Goal: Task Accomplishment & Management: Manage account settings

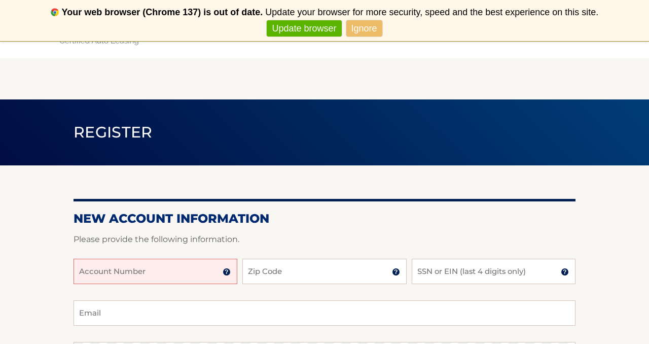
click at [165, 266] on input "Account Number" at bounding box center [156, 271] width 164 height 25
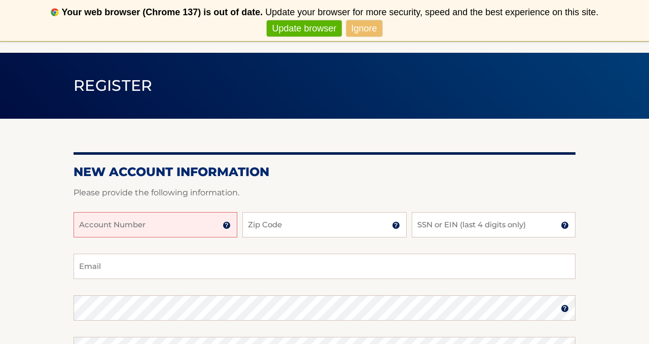
scroll to position [50, 0]
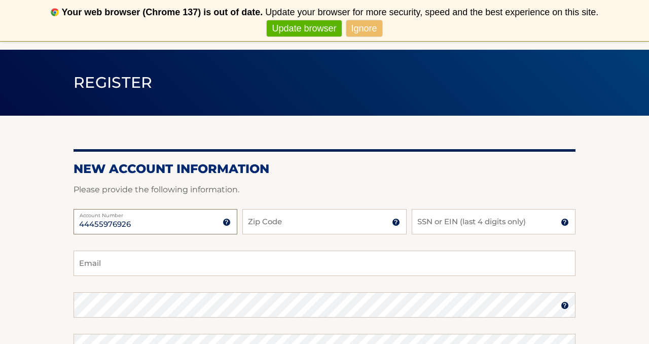
type input "44455976926"
click at [393, 223] on img at bounding box center [396, 222] width 8 height 8
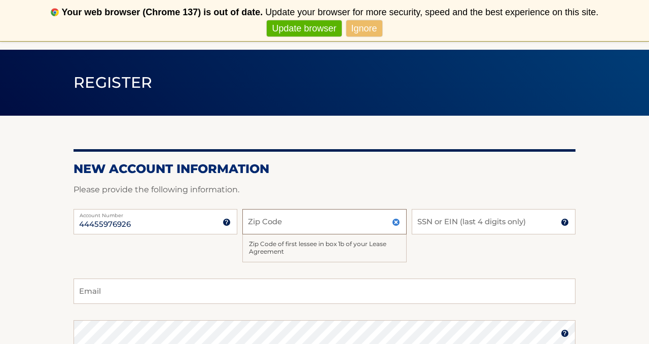
click at [325, 216] on input "Zip Code" at bounding box center [324, 221] width 164 height 25
type input "07663"
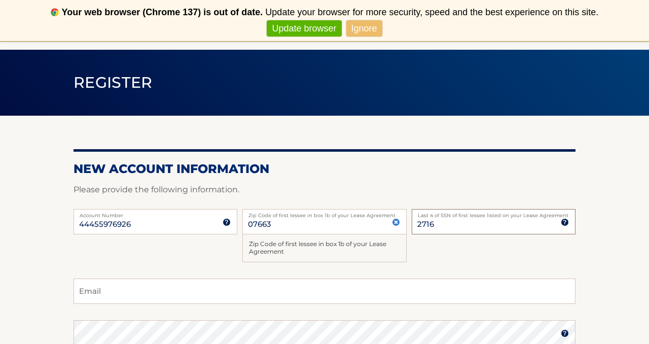
type input "2716"
click at [129, 289] on input "Email" at bounding box center [325, 290] width 502 height 25
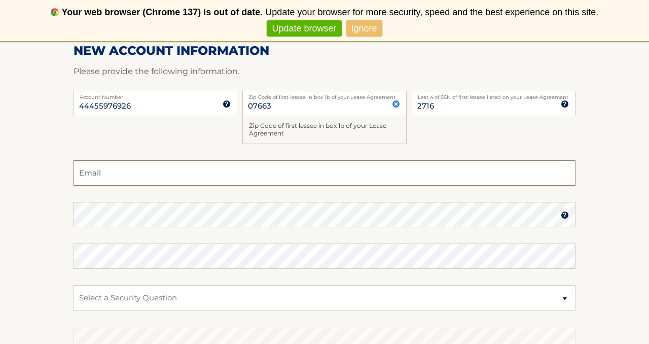
scroll to position [169, 0]
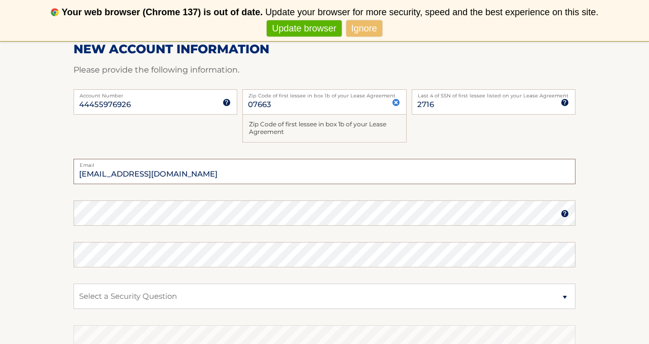
type input "joemechanic@optonline.net"
click at [562, 215] on img at bounding box center [565, 213] width 8 height 8
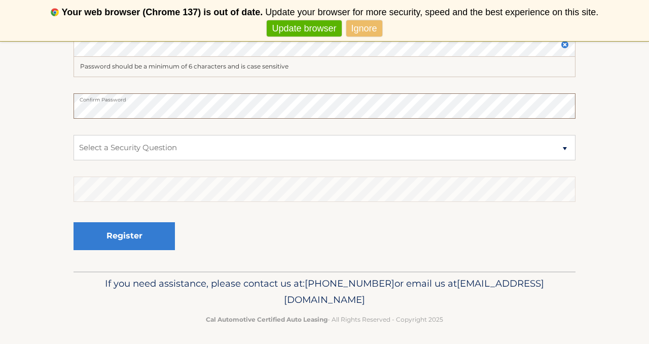
scroll to position [341, 0]
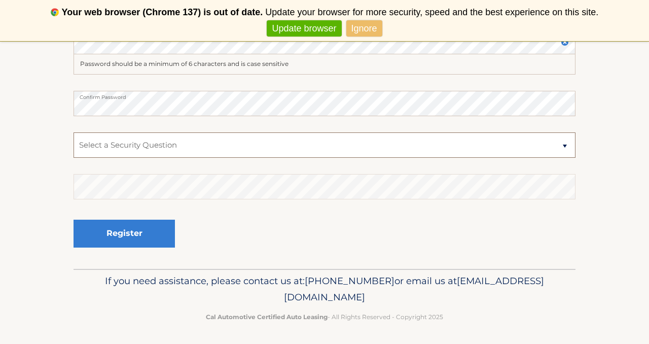
click at [147, 147] on select "Select a Security Question What was the name of your elementary school? What is…" at bounding box center [325, 144] width 502 height 25
select select "4"
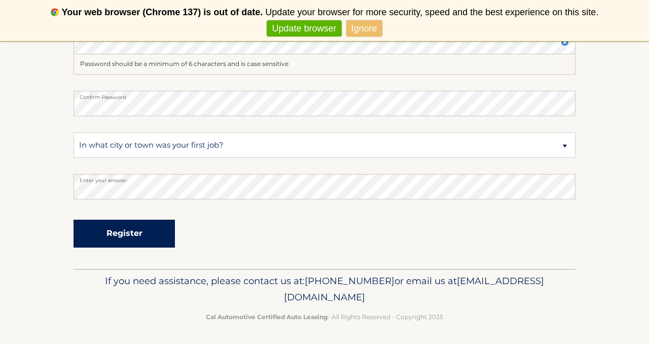
click at [127, 229] on button "Register" at bounding box center [124, 233] width 101 height 28
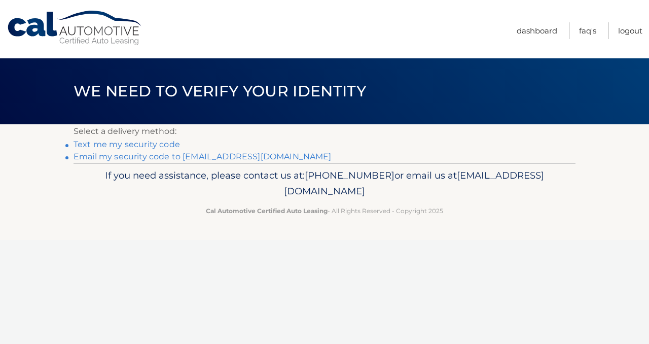
click at [303, 118] on header "We need to verify your identity" at bounding box center [325, 91] width 502 height 66
click at [129, 145] on link "Text me my security code" at bounding box center [127, 144] width 106 height 10
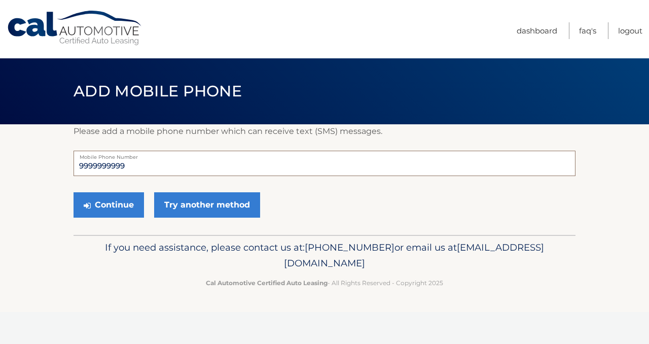
drag, startPoint x: 149, startPoint y: 168, endPoint x: 49, endPoint y: 167, distance: 99.4
click at [49, 167] on section "Please add a mobile phone number which can receive text (SMS) messages. 9999999…" at bounding box center [324, 179] width 649 height 111
type input "2013901728"
click at [94, 201] on button "Continue" at bounding box center [109, 204] width 70 height 25
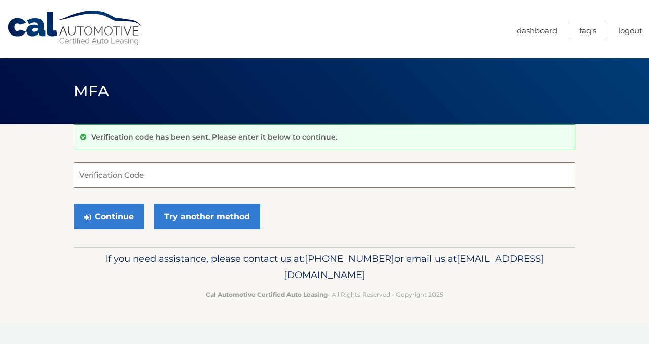
click at [121, 178] on input "Verification Code" at bounding box center [325, 174] width 502 height 25
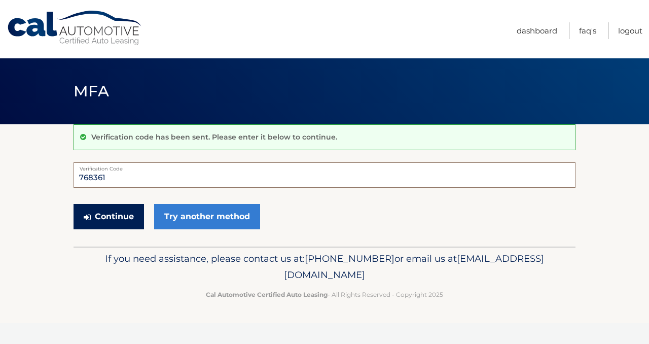
type input "768361"
click at [93, 214] on button "Continue" at bounding box center [109, 216] width 70 height 25
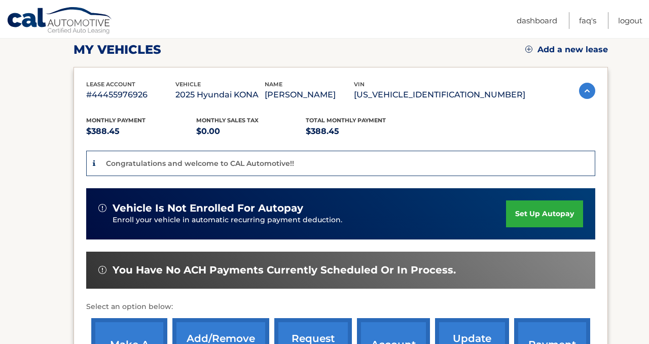
scroll to position [144, 0]
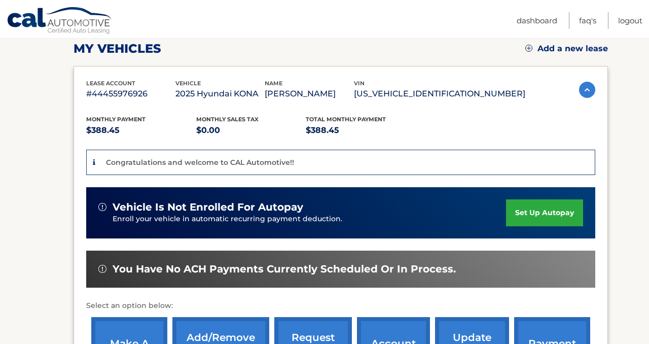
click at [540, 210] on link "set up autopay" at bounding box center [544, 212] width 77 height 27
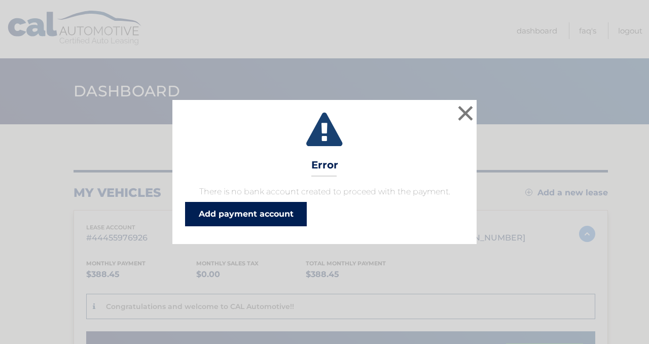
click at [266, 217] on link "Add payment account" at bounding box center [246, 214] width 122 height 24
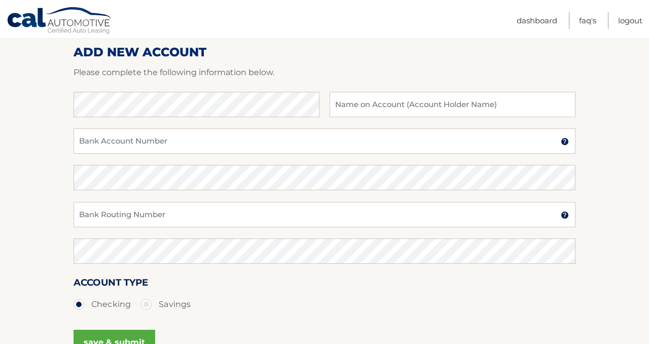
scroll to position [130, 0]
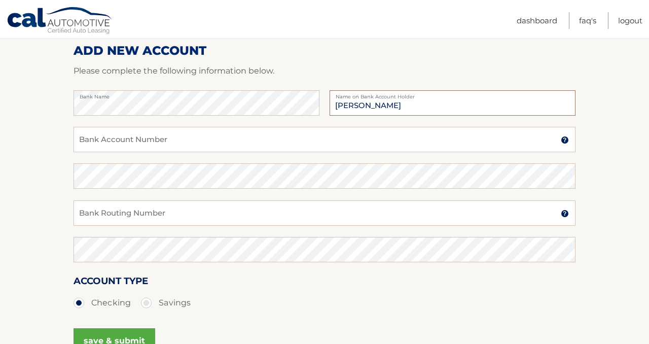
type input "Jose Barbosa"
click at [121, 141] on input "Bank Account Number" at bounding box center [325, 139] width 502 height 25
type input "6101723397"
click at [103, 209] on input "Bank Routing Number" at bounding box center [325, 212] width 502 height 25
type input "021202337"
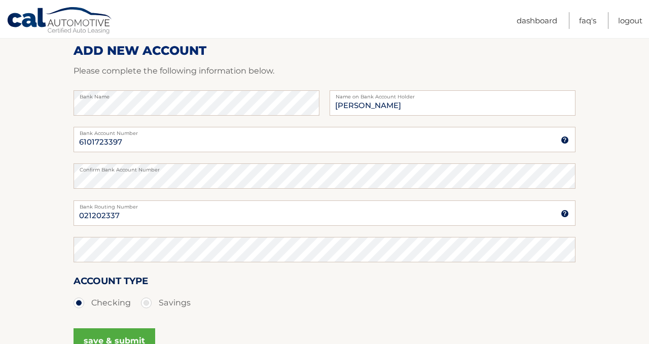
scroll to position [139, 0]
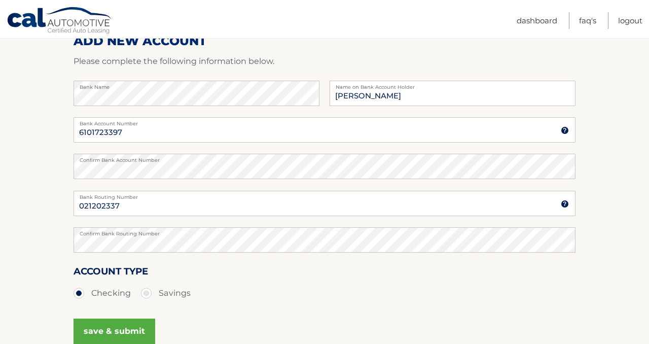
click at [120, 325] on button "save & submit" at bounding box center [115, 330] width 82 height 25
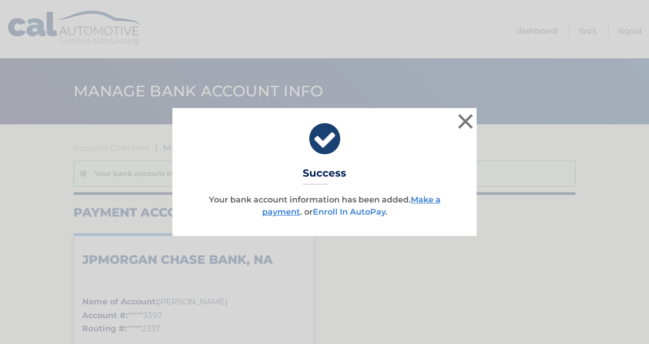
click at [374, 214] on link "Enroll In AutoPay" at bounding box center [349, 212] width 72 height 10
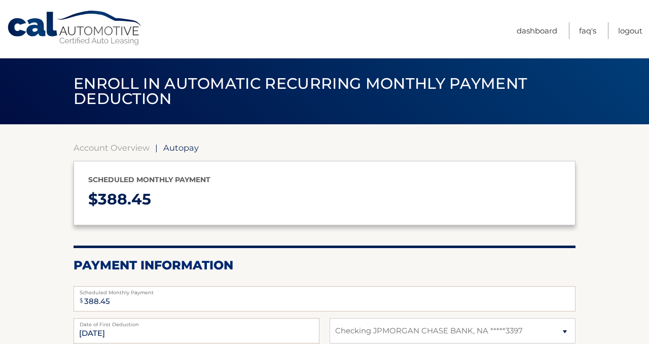
select select "NGU0ZGRlNGQtYzJiYy00NmM0LTkyNGItYmJkMzc4NzkxYTVj"
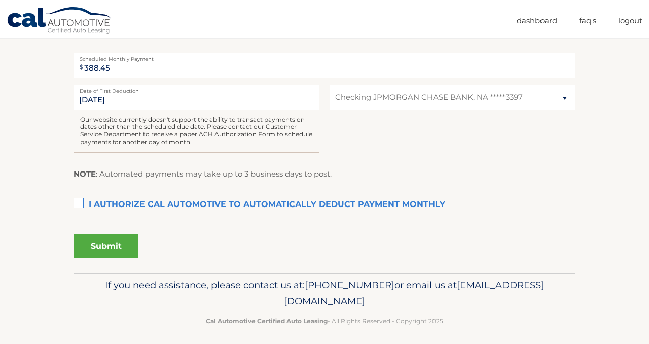
scroll to position [238, 0]
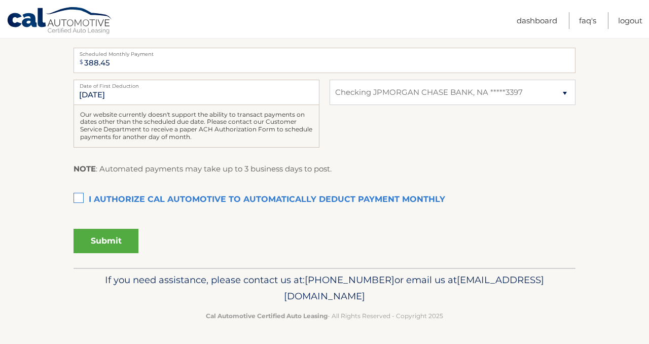
click at [81, 199] on label "I authorize cal automotive to automatically deduct payment monthly This checkbo…" at bounding box center [325, 200] width 502 height 20
click at [0, 0] on input "I authorize cal automotive to automatically deduct payment monthly This checkbo…" at bounding box center [0, 0] width 0 height 0
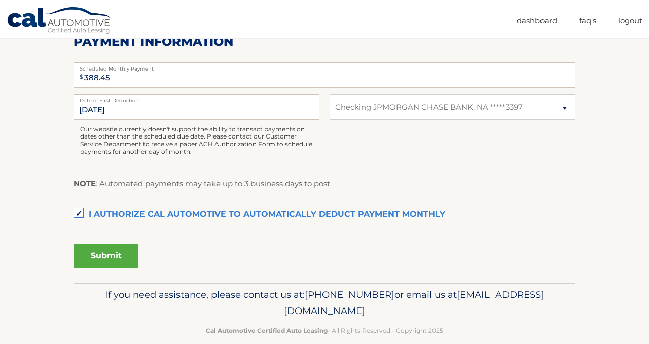
scroll to position [228, 0]
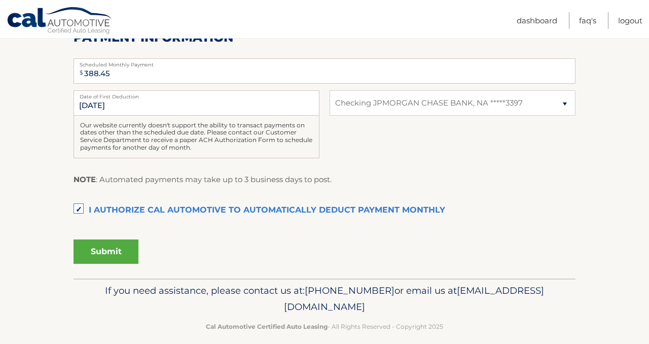
click at [102, 255] on button "Submit" at bounding box center [106, 251] width 65 height 24
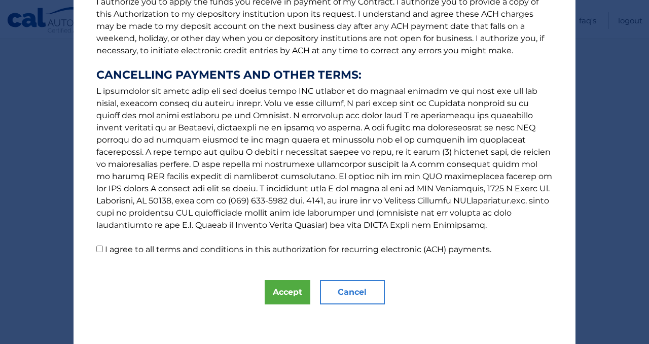
scroll to position [147, 0]
click at [99, 251] on input "I agree to all terms and conditions in this authorization for recurring electro…" at bounding box center [99, 248] width 7 height 7
checkbox input "true"
click at [284, 294] on button "Accept" at bounding box center [288, 291] width 46 height 24
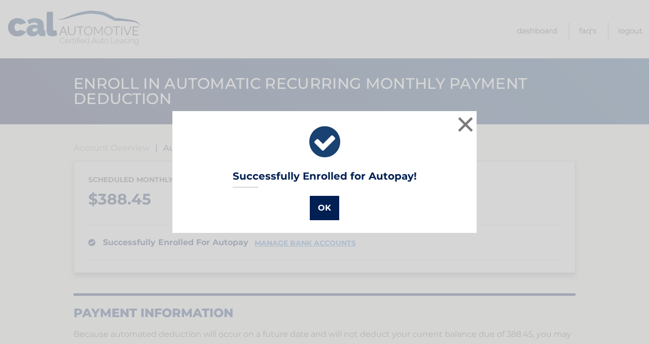
click at [327, 207] on button "OK" at bounding box center [324, 208] width 29 height 24
